Goal: Transaction & Acquisition: Download file/media

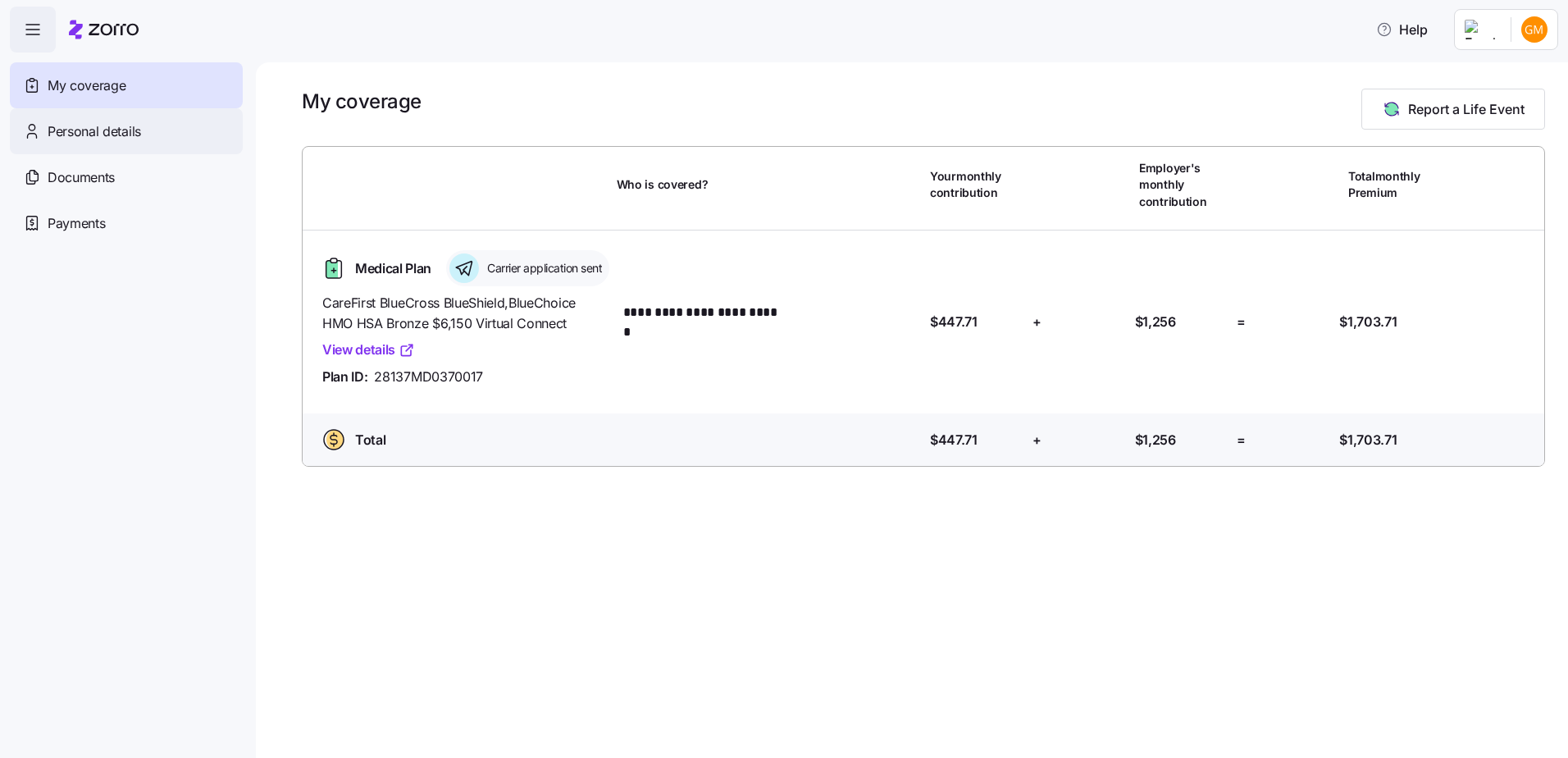
click at [92, 140] on span "Personal details" at bounding box center [95, 131] width 94 height 20
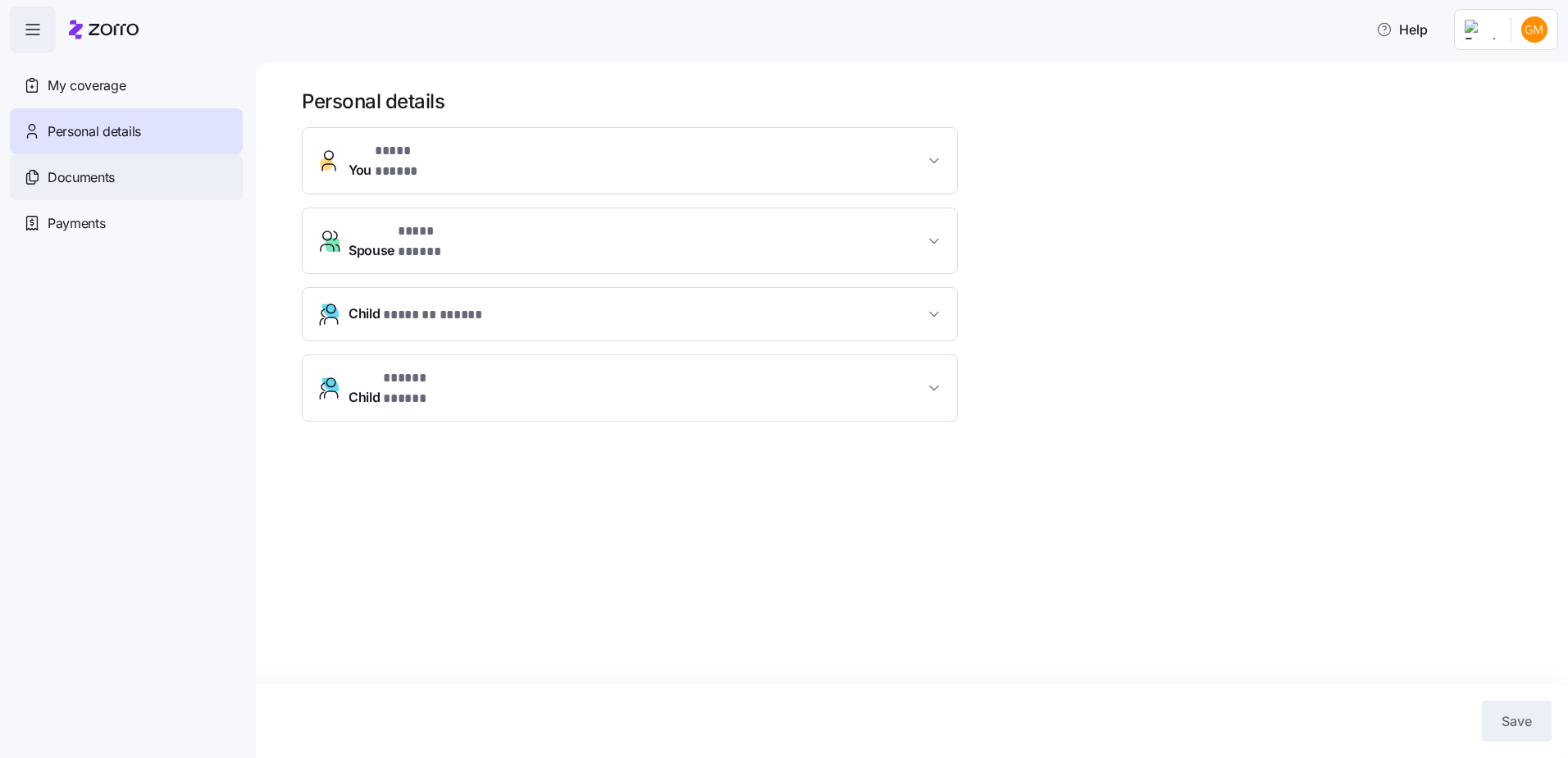
click at [91, 178] on span "Documents" at bounding box center [81, 177] width 67 height 20
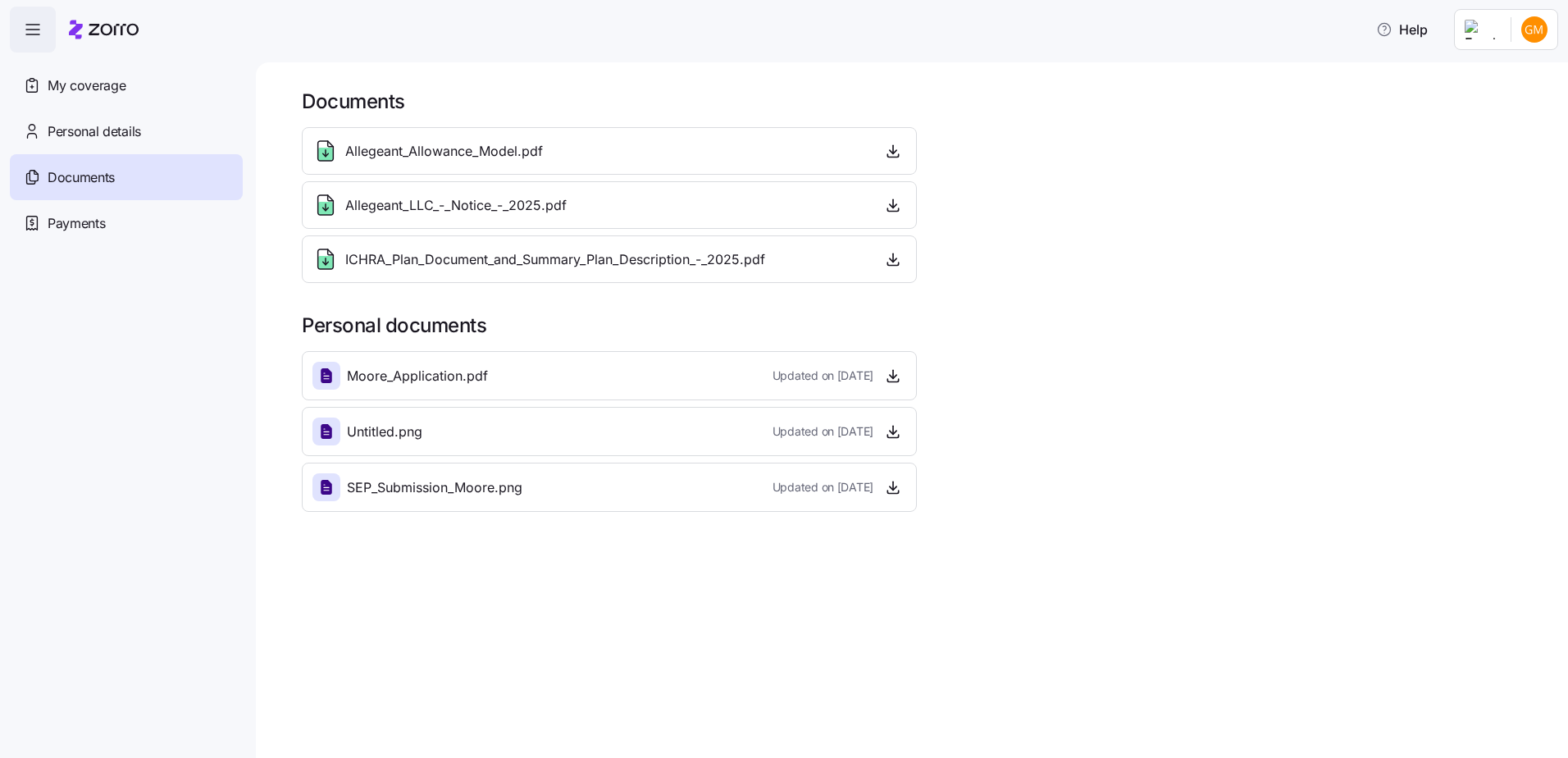
click at [92, 225] on span "Payments" at bounding box center [76, 223] width 57 height 20
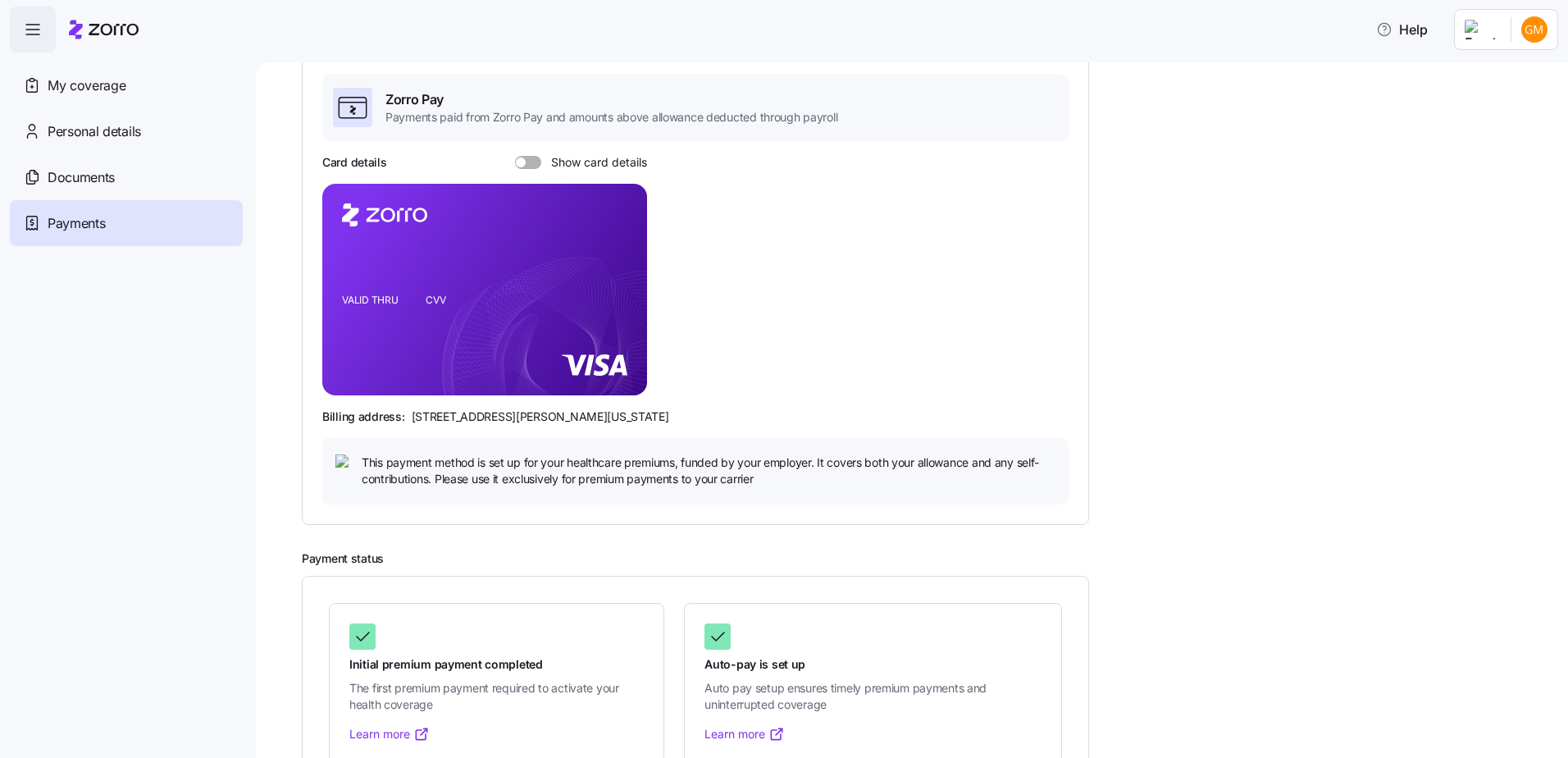
scroll to position [86, 0]
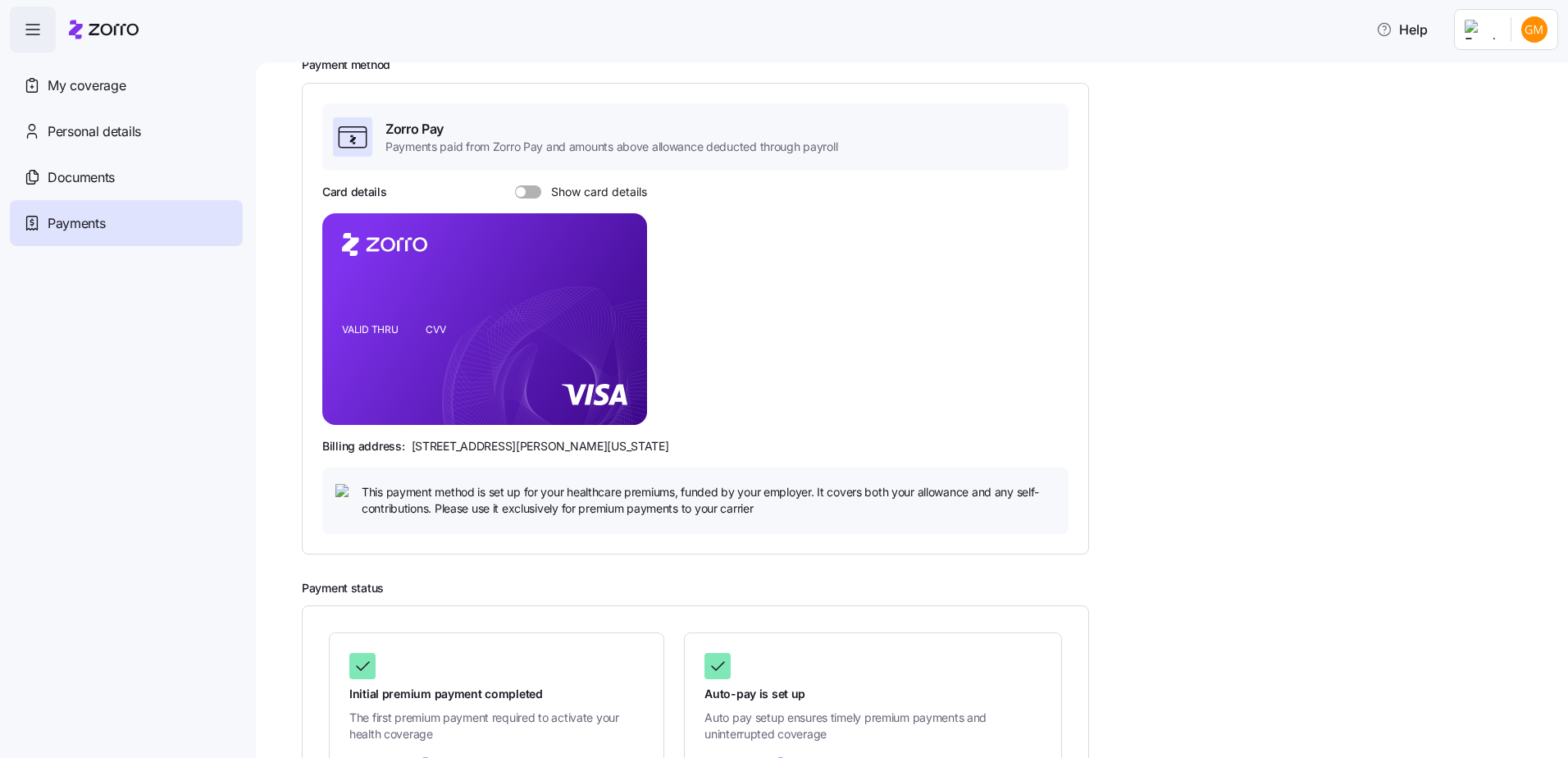
drag, startPoint x: 80, startPoint y: 171, endPoint x: 162, endPoint y: 227, distance: 99.3
click at [80, 171] on span "Documents" at bounding box center [81, 177] width 67 height 20
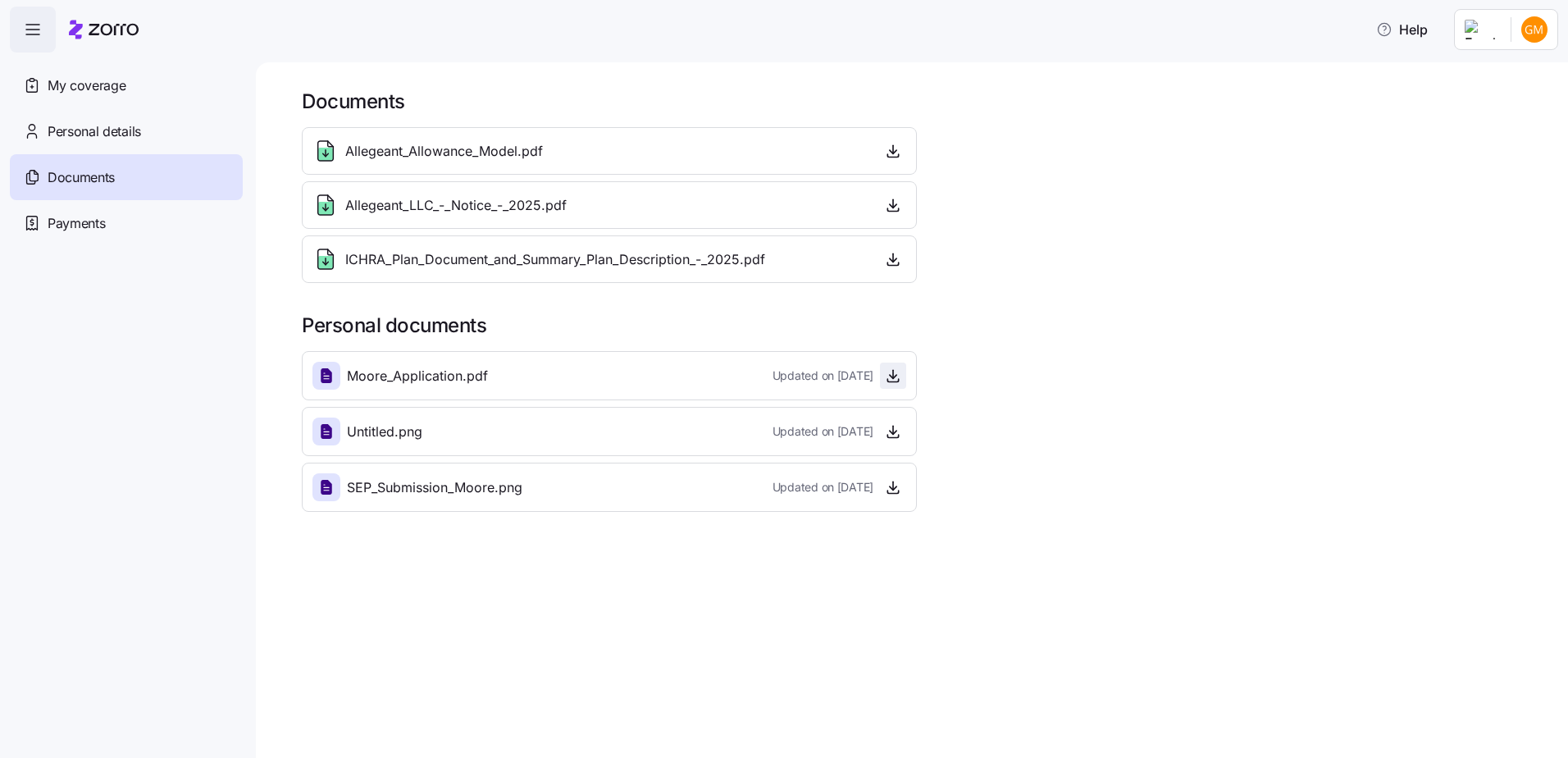
click at [902, 377] on span "button" at bounding box center [893, 376] width 25 height 25
click at [882, 374] on span "button" at bounding box center [893, 376] width 25 height 25
click at [895, 372] on icon "button" at bounding box center [892, 376] width 16 height 16
click at [893, 431] on icon "button" at bounding box center [893, 430] width 0 height 9
click at [885, 487] on icon "button" at bounding box center [892, 487] width 16 height 16
